Goal: Book appointment/travel/reservation

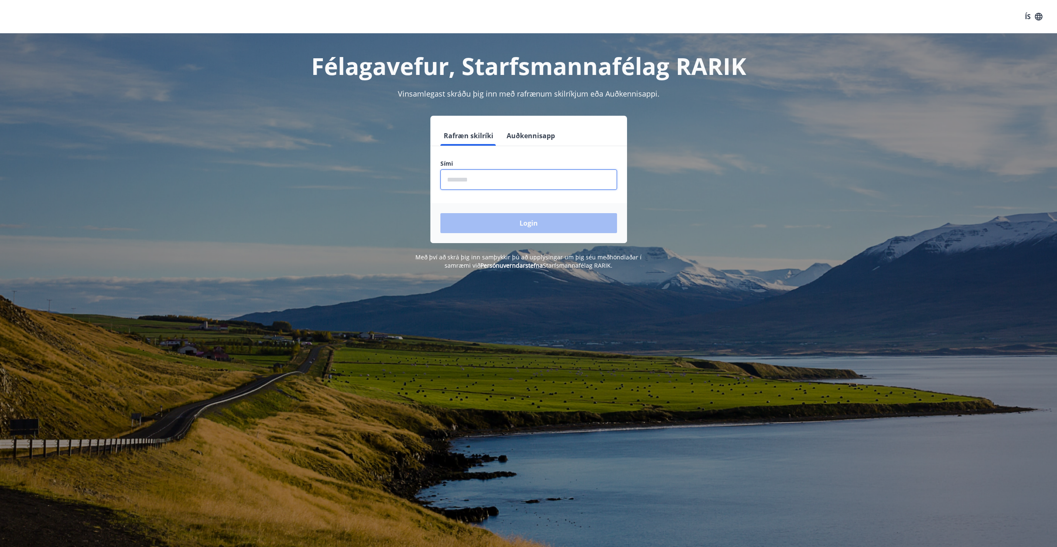
click at [492, 179] on input "phone" at bounding box center [528, 179] width 177 height 20
type input "********"
click at [440, 213] on button "Login" at bounding box center [528, 223] width 177 height 20
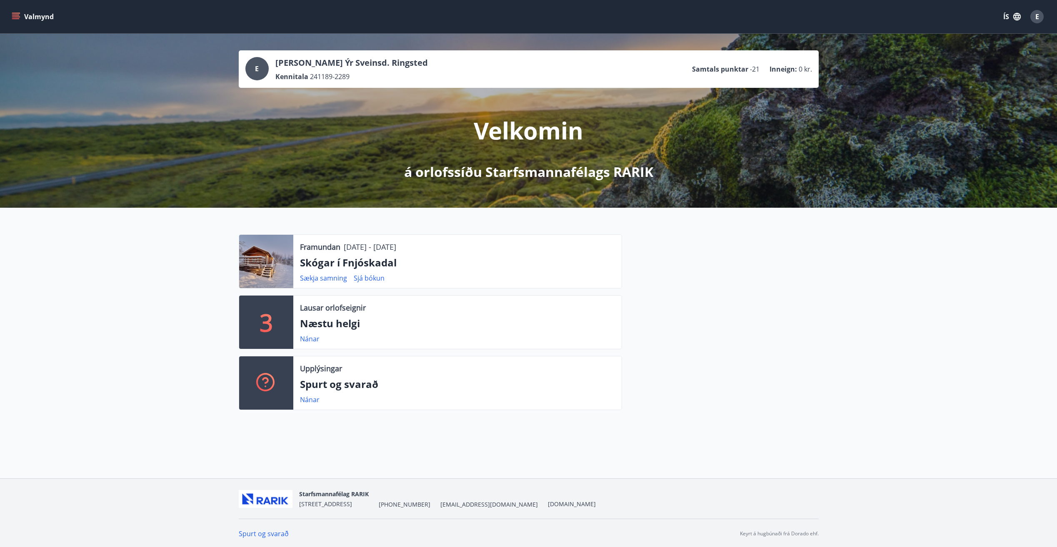
click at [434, 264] on p "Skógar í Fnjóskadal" at bounding box center [457, 263] width 315 height 14
click at [360, 259] on p "Skógar í Fnjóskadal" at bounding box center [457, 263] width 315 height 14
click at [279, 259] on div at bounding box center [266, 261] width 54 height 53
click at [325, 249] on p "Framundan" at bounding box center [320, 247] width 40 height 11
click at [156, 262] on div "Framundan [DATE] - [DATE] Skógar í Fnjóskadal Sækja samning Sjá bókun 3 Lausar …" at bounding box center [528, 319] width 1057 height 222
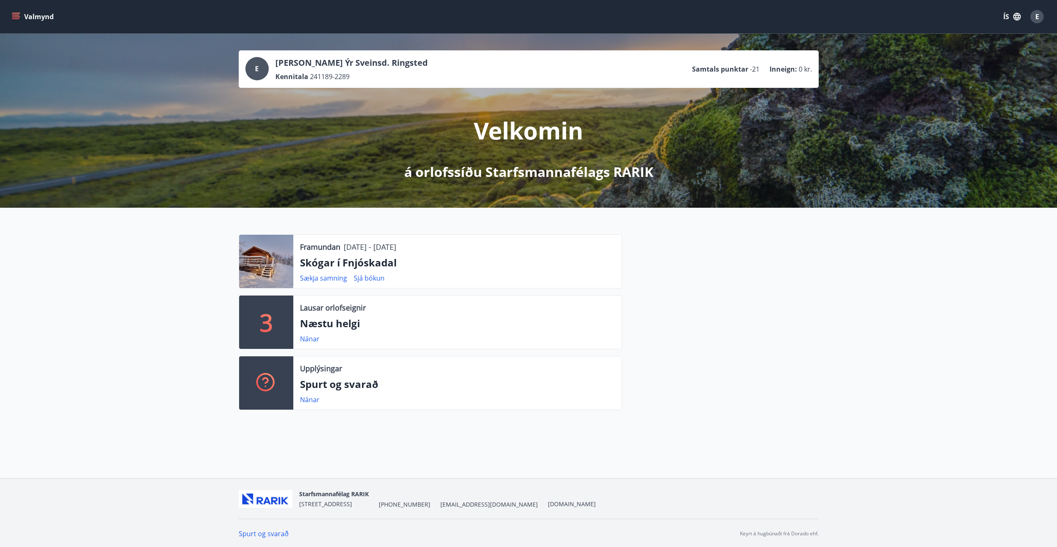
click at [122, 309] on div "Framundan [DATE] - [DATE] Skógar í Fnjóskadal Sækja samning Sjá bókun 3 Lausar …" at bounding box center [528, 319] width 1057 height 222
click at [335, 279] on link "Sækja samning" at bounding box center [323, 278] width 47 height 9
click at [396, 246] on p "[DATE] - [DATE]" at bounding box center [370, 247] width 52 height 11
click at [345, 262] on p "Skógar í Fnjóskadal" at bounding box center [457, 263] width 315 height 14
click at [371, 275] on link "Sjá bókun" at bounding box center [369, 278] width 31 height 9
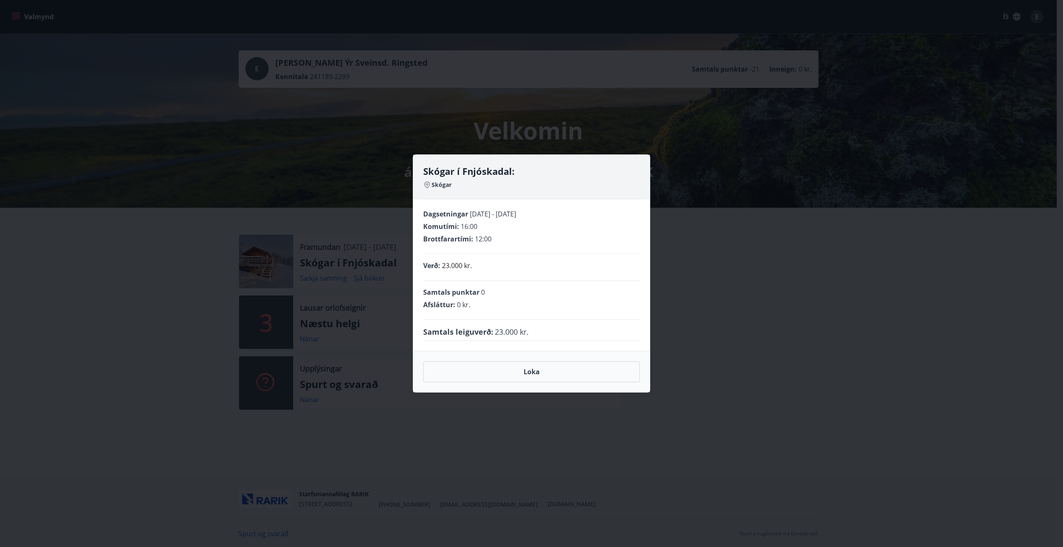
click at [144, 341] on div "Skógar í Fnjóskadal: Skógar Dagsetningar [DATE] - [DATE] Komutími : 16:00 Brott…" at bounding box center [531, 273] width 1063 height 547
